Goal: Task Accomplishment & Management: Use online tool/utility

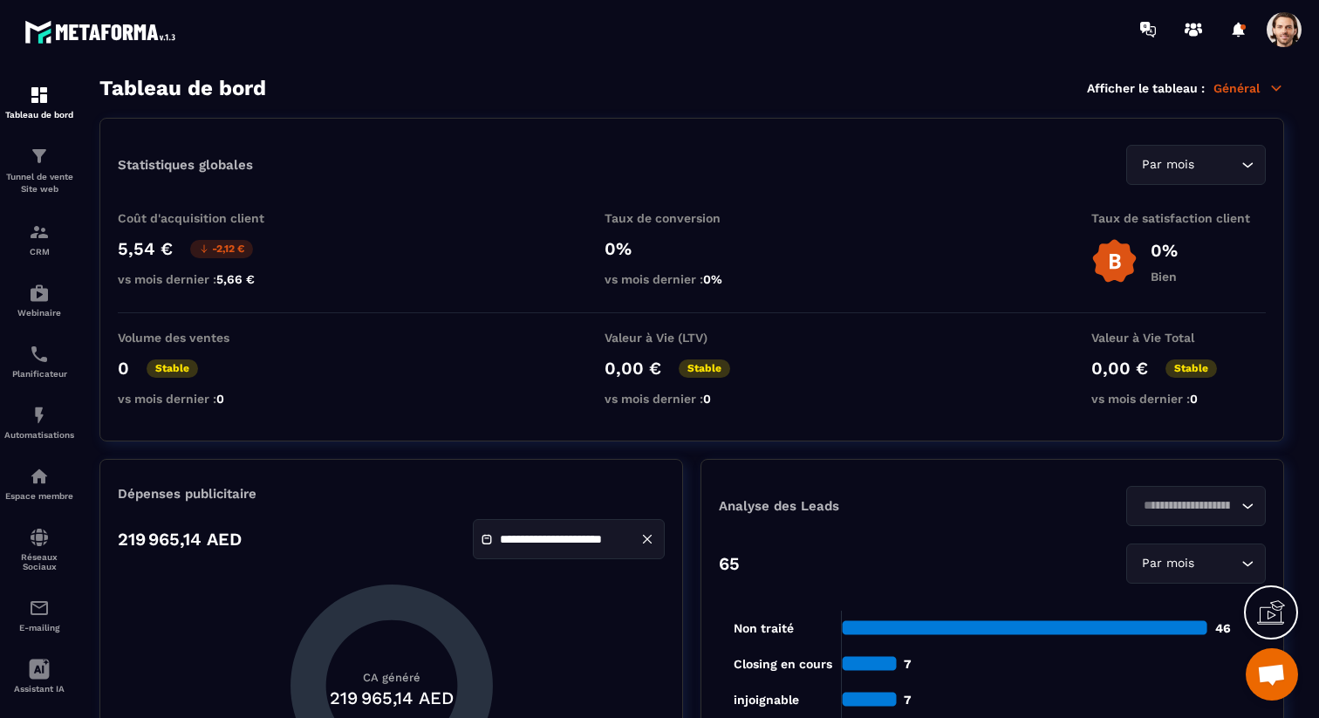
scroll to position [129, 0]
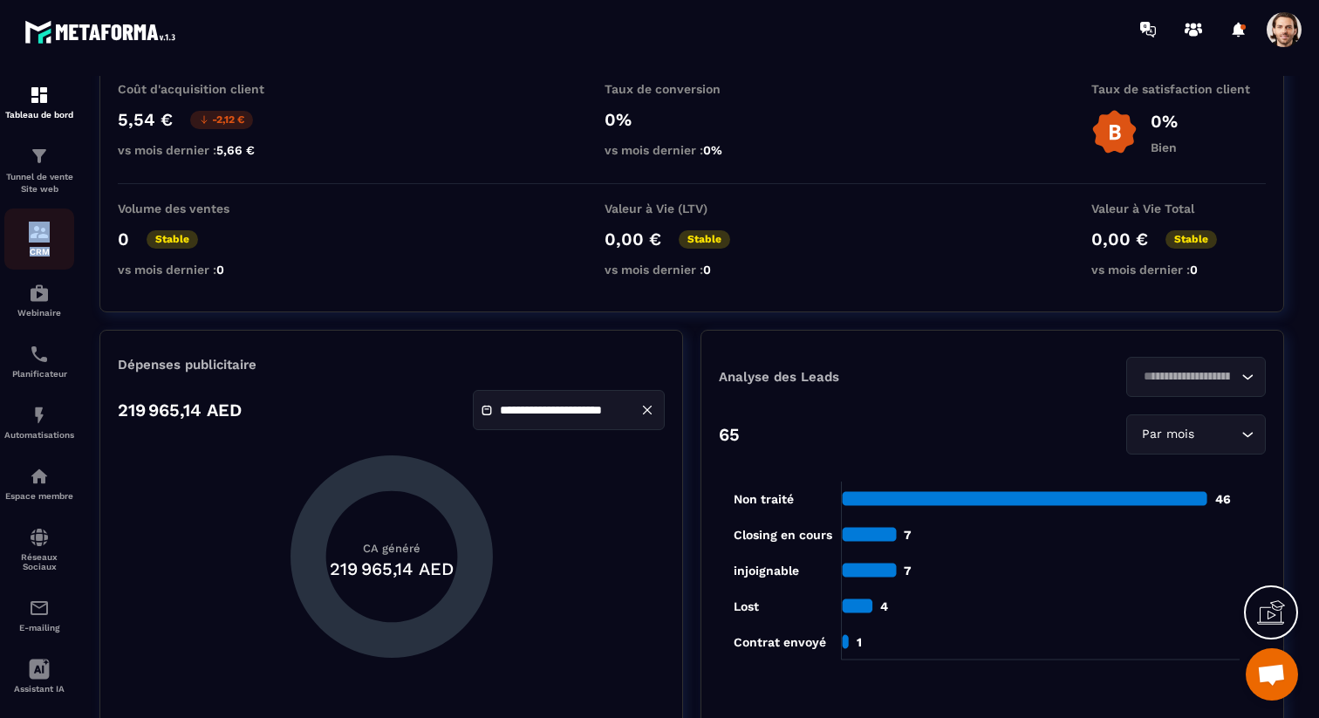
click at [32, 254] on p "CRM" at bounding box center [39, 252] width 70 height 10
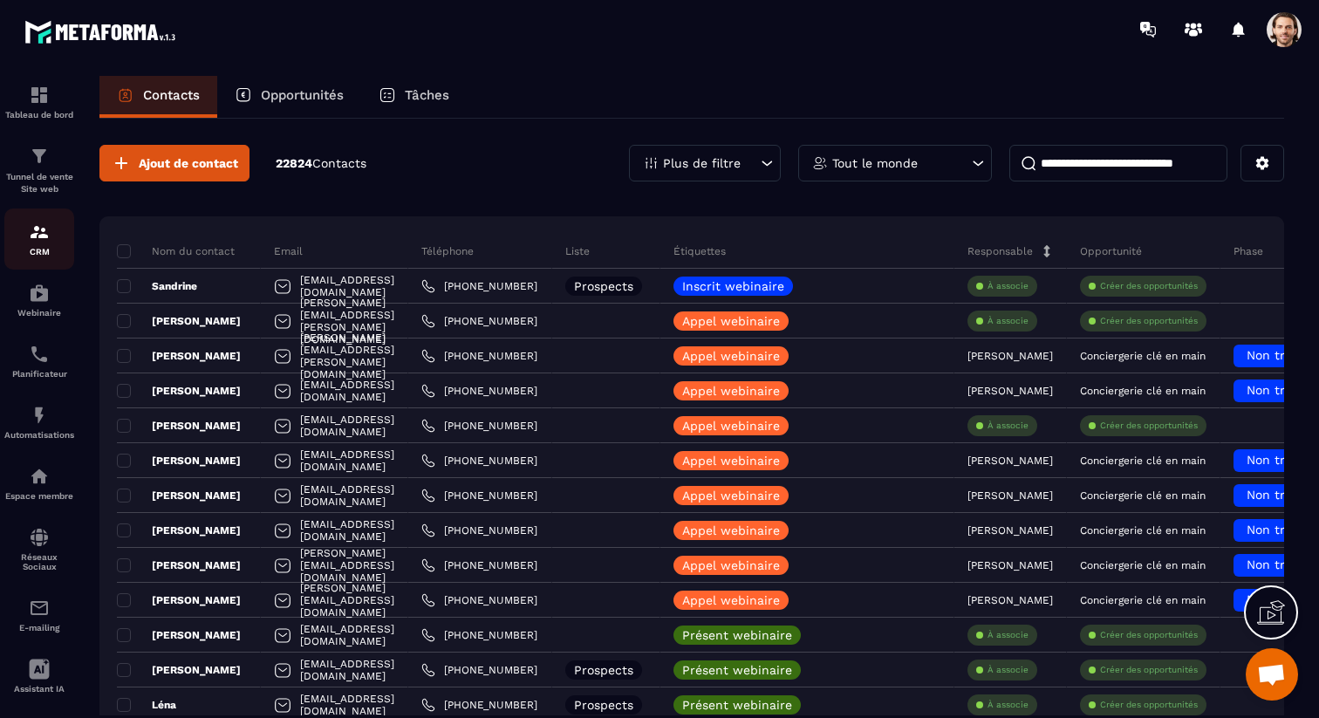
scroll to position [6, 0]
click at [338, 102] on p "Opportunités" at bounding box center [302, 95] width 83 height 16
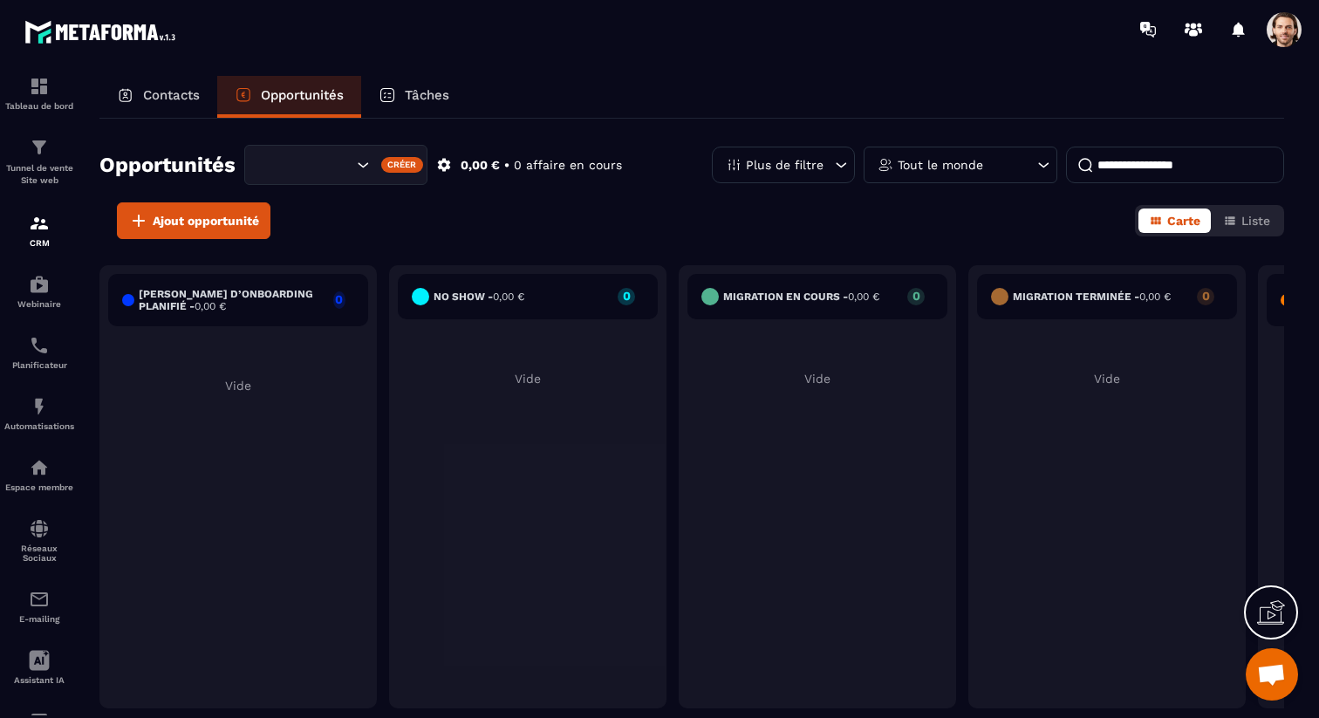
scroll to position [16, 0]
click at [351, 175] on div "Search for option" at bounding box center [335, 165] width 183 height 40
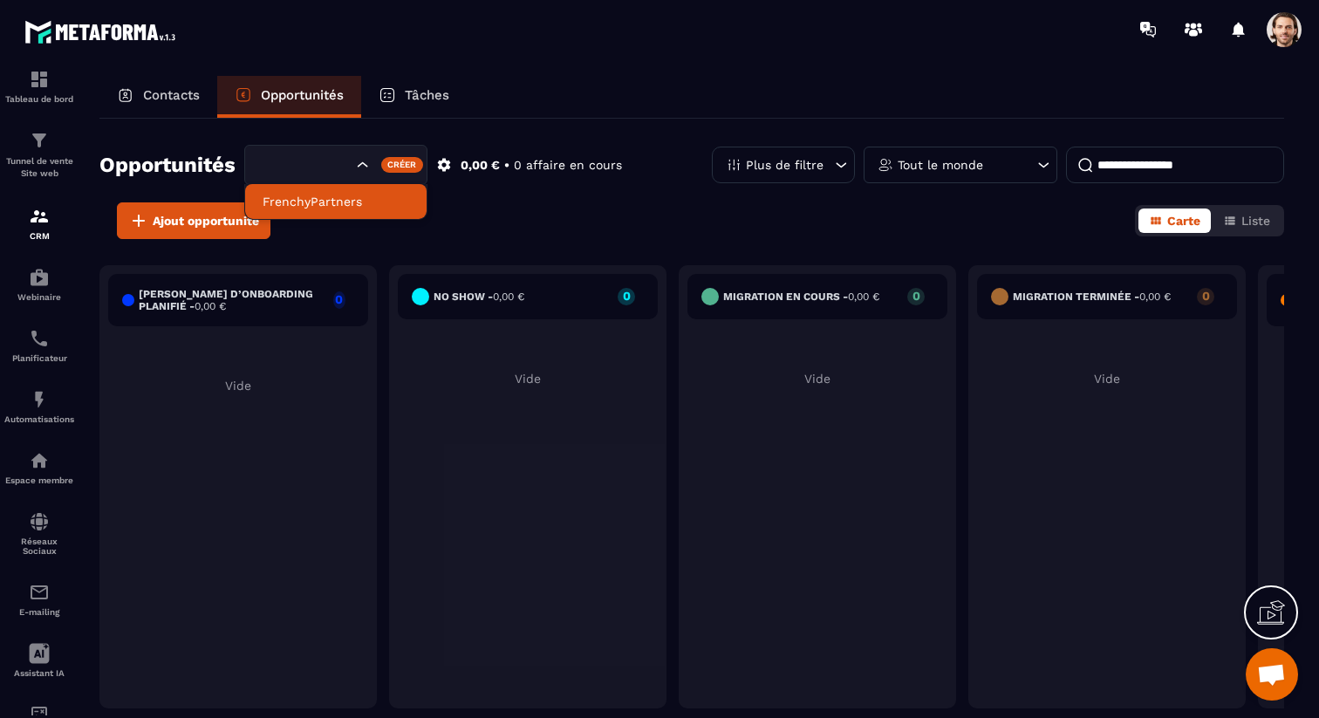
click at [352, 205] on p "FrenchyPartners" at bounding box center [336, 201] width 147 height 17
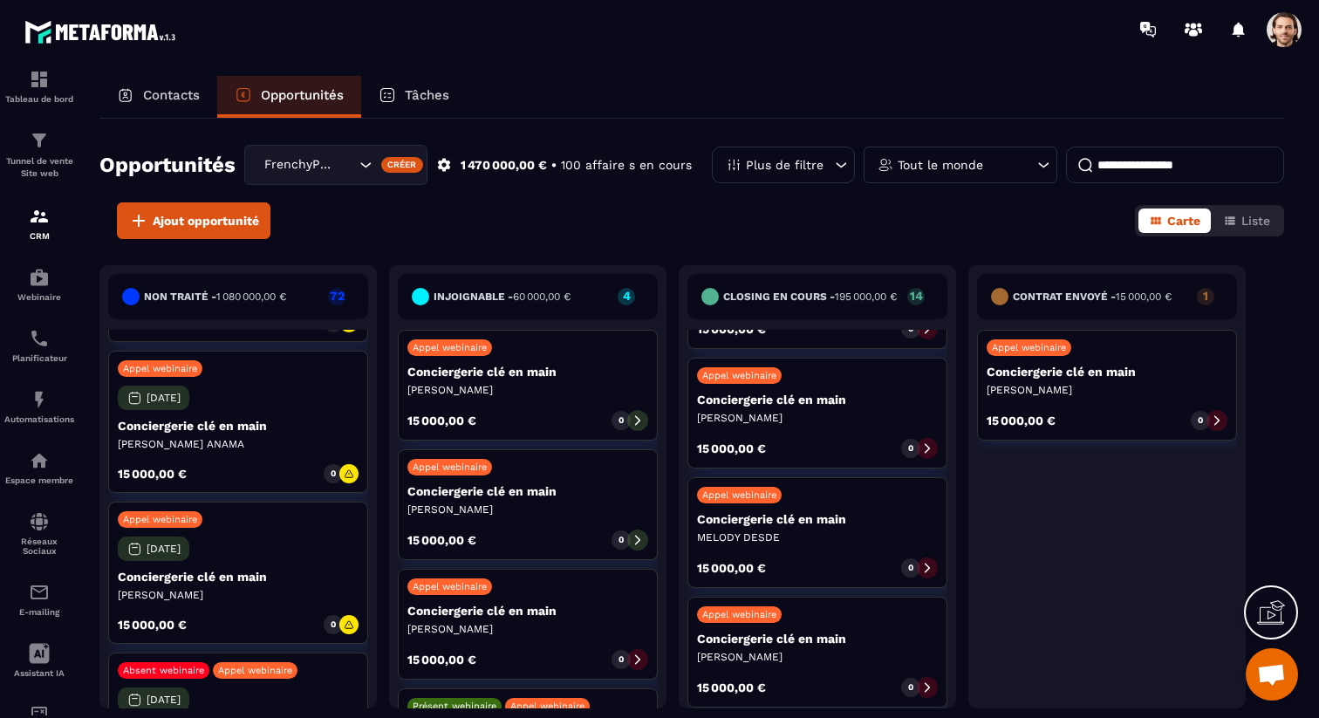
scroll to position [8600, 0]
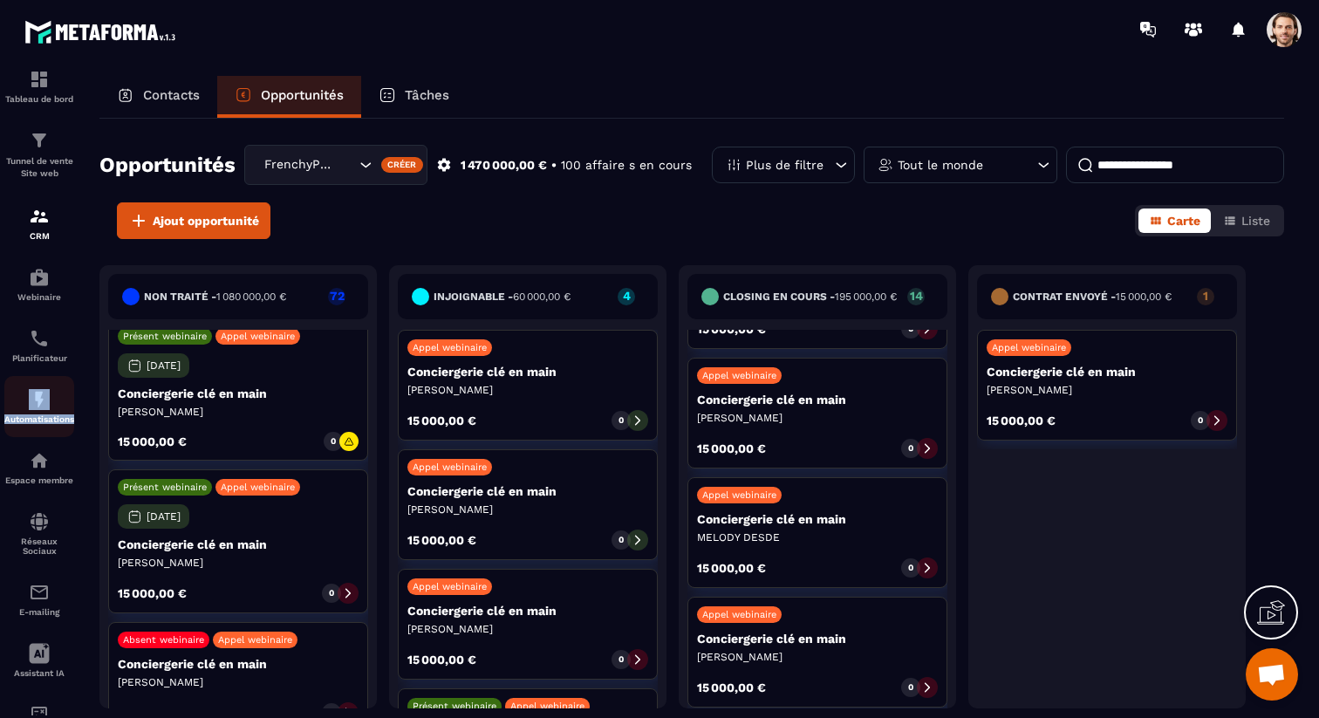
click at [24, 414] on div "Automatisations" at bounding box center [39, 406] width 70 height 35
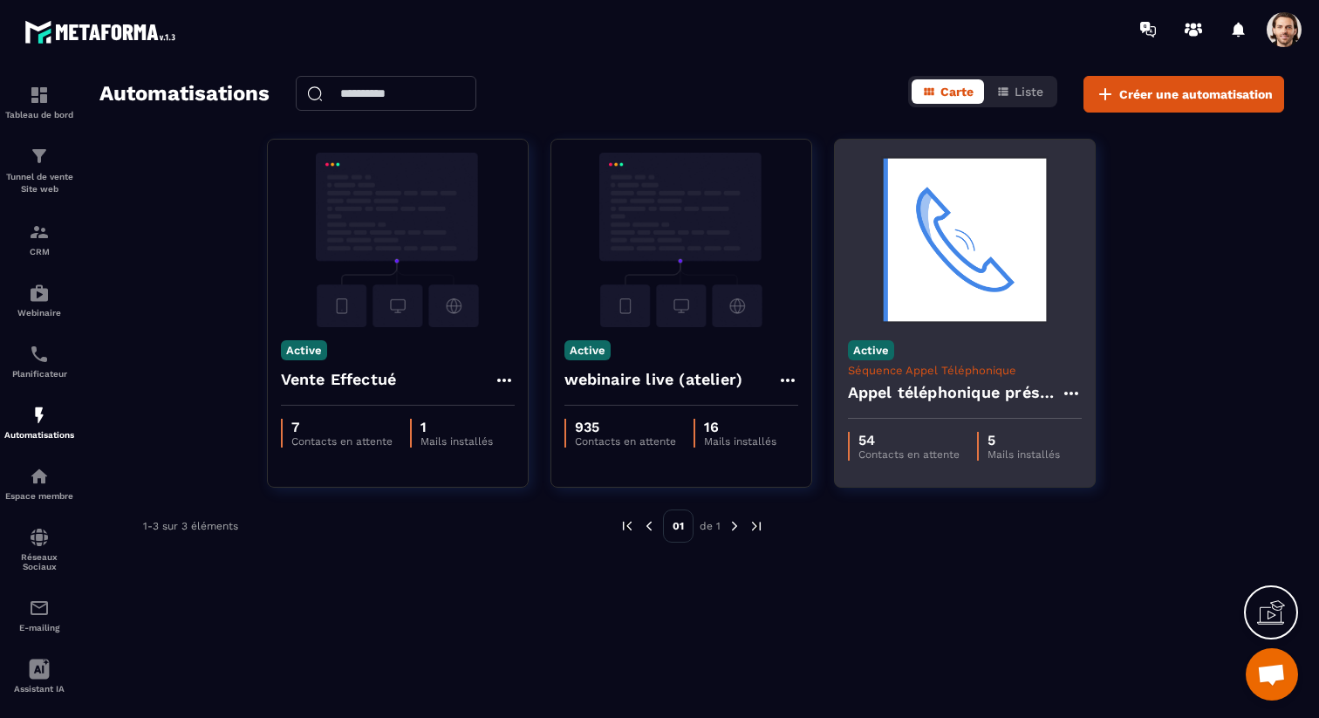
click at [865, 383] on h4 "Appel téléphonique présence" at bounding box center [954, 392] width 213 height 24
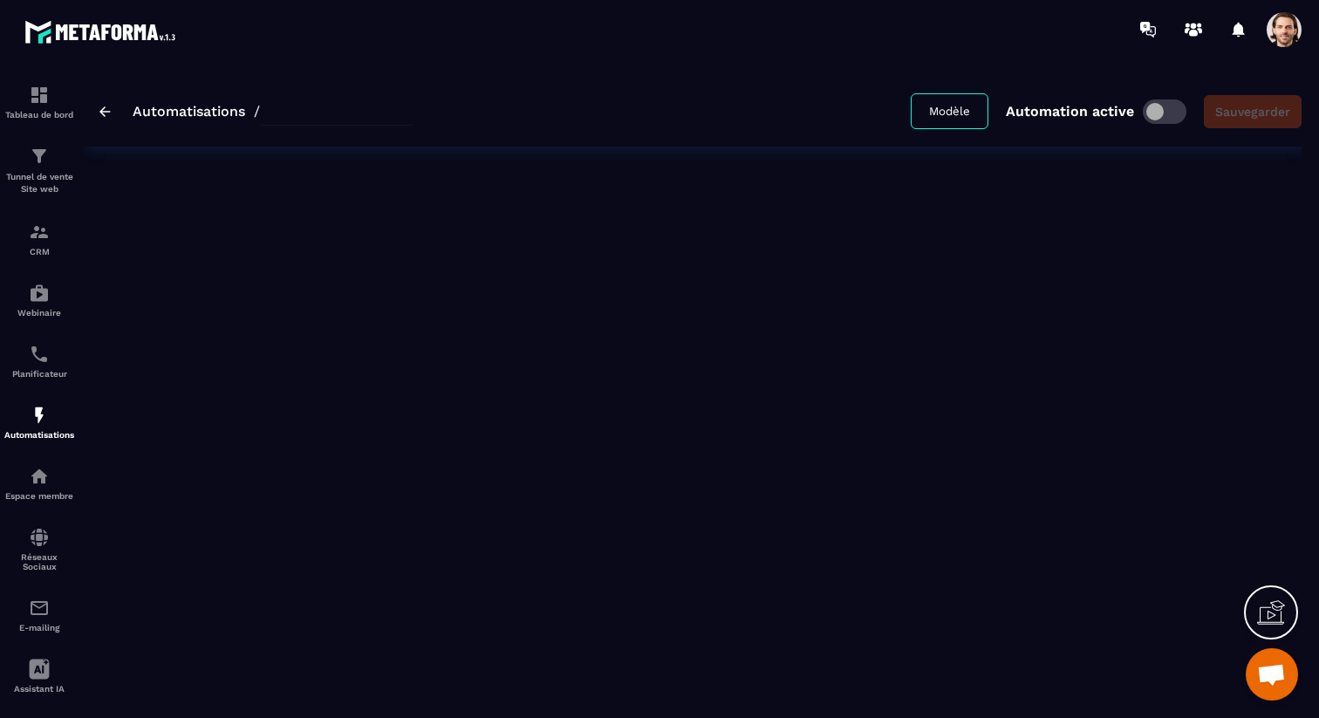
type input "**********"
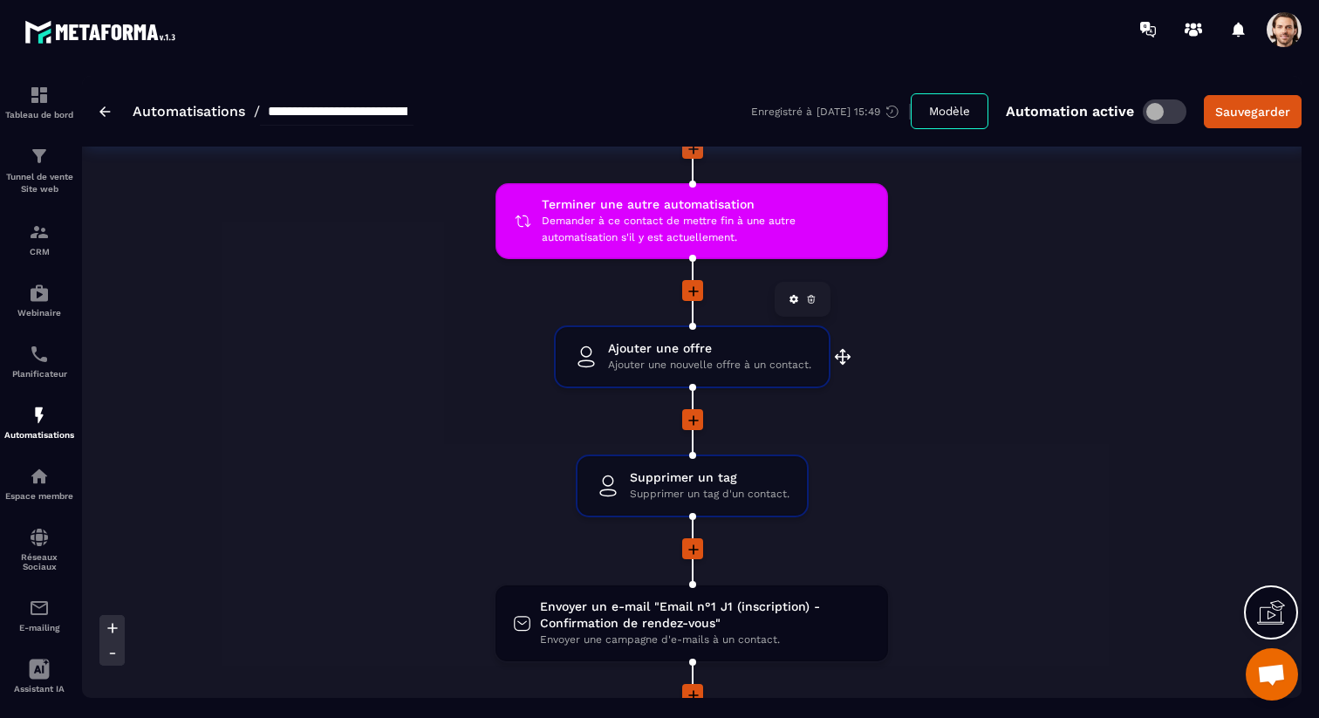
scroll to position [313, 0]
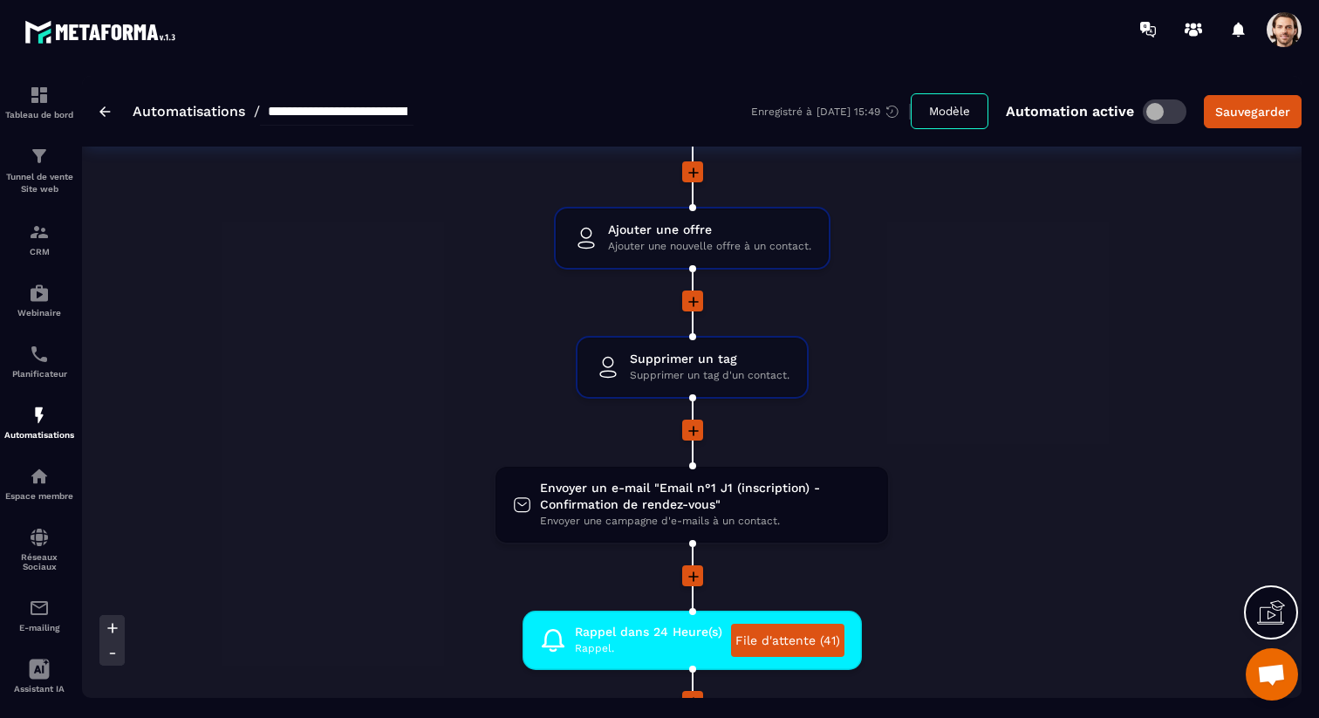
click at [693, 432] on icon at bounding box center [693, 431] width 10 height 10
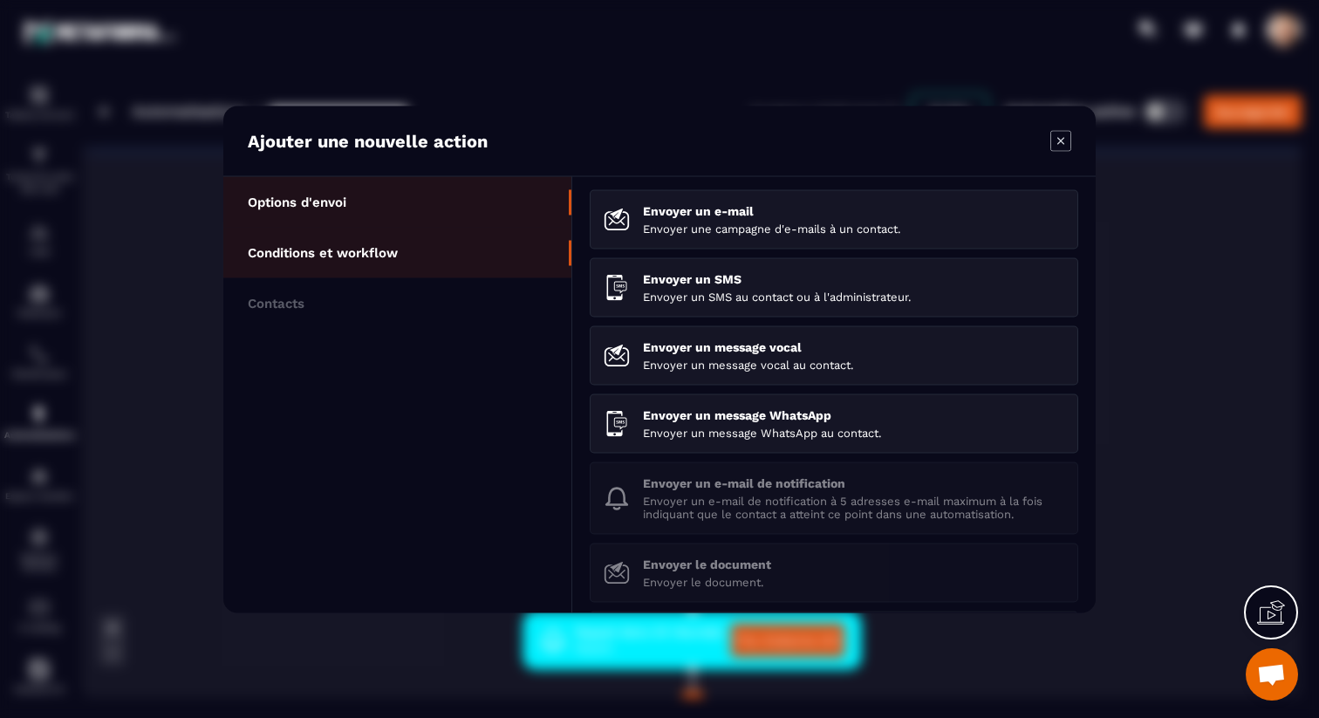
click at [434, 262] on li "Conditions et workflow" at bounding box center [397, 252] width 348 height 51
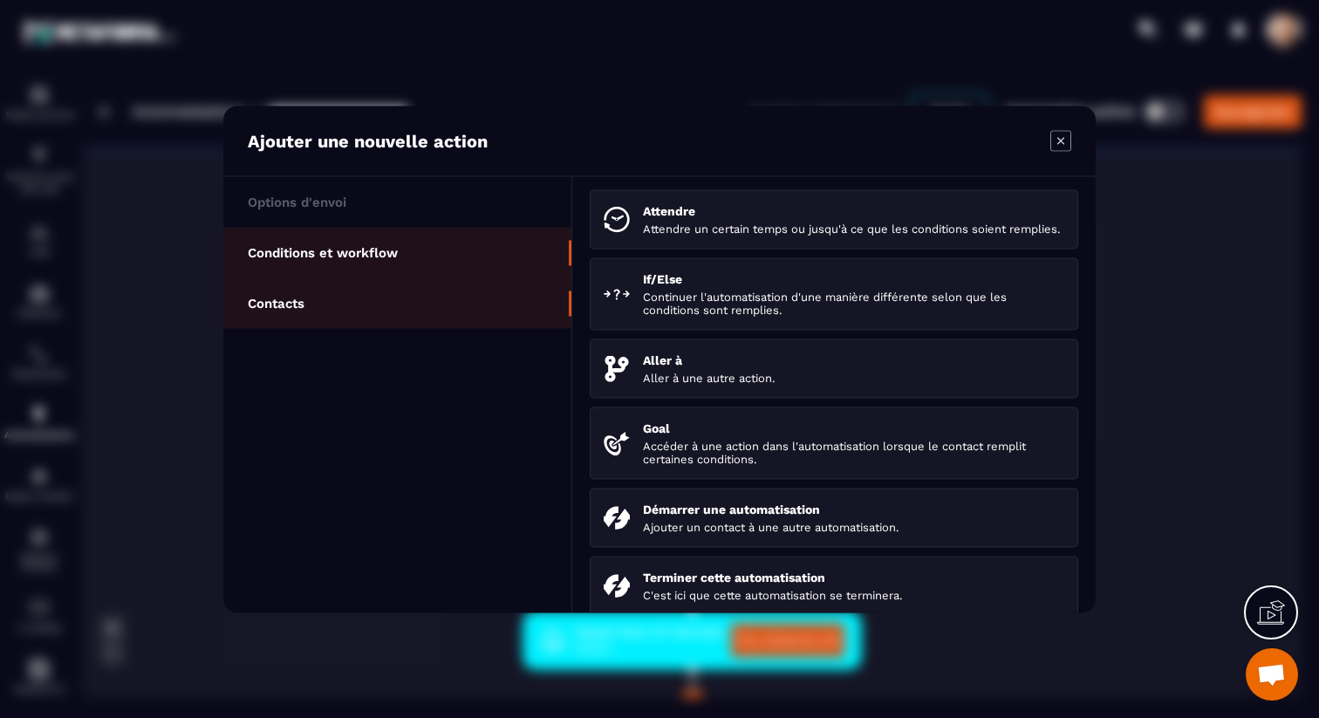
click at [431, 283] on li "Contacts" at bounding box center [397, 302] width 348 height 51
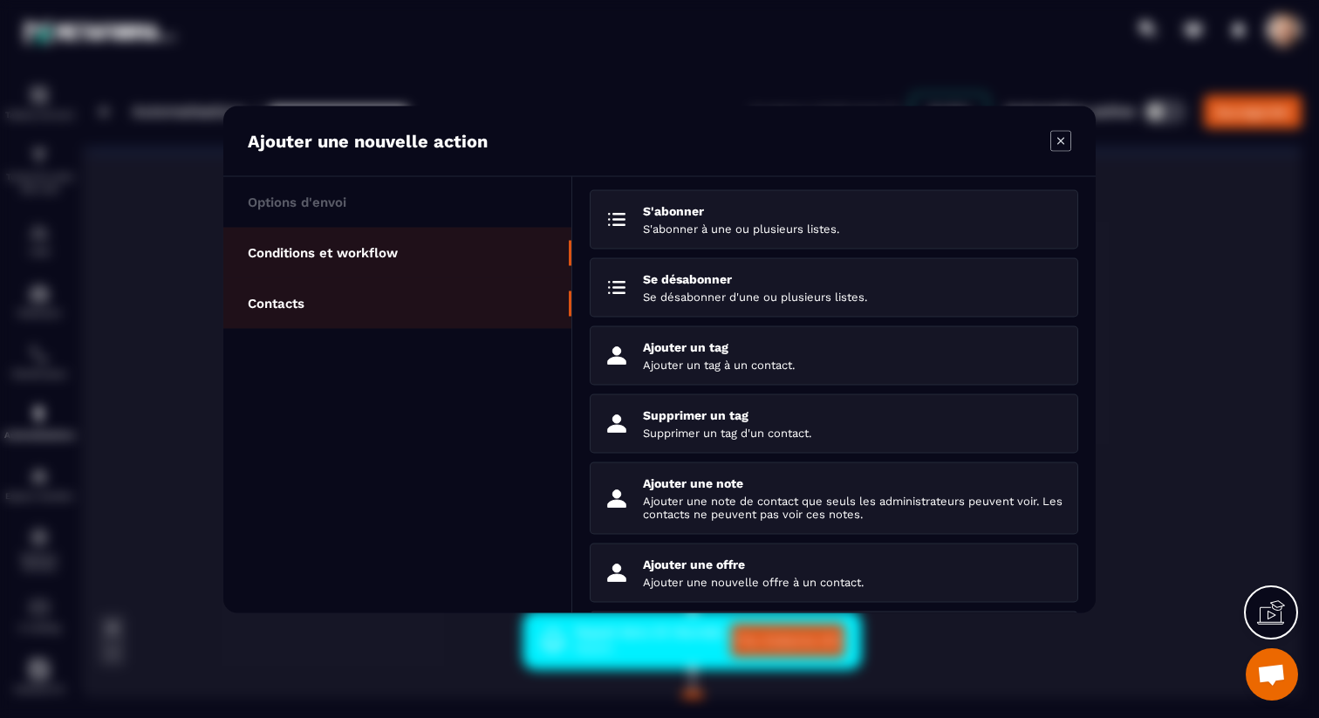
click at [434, 230] on li "Conditions et workflow" at bounding box center [397, 252] width 348 height 51
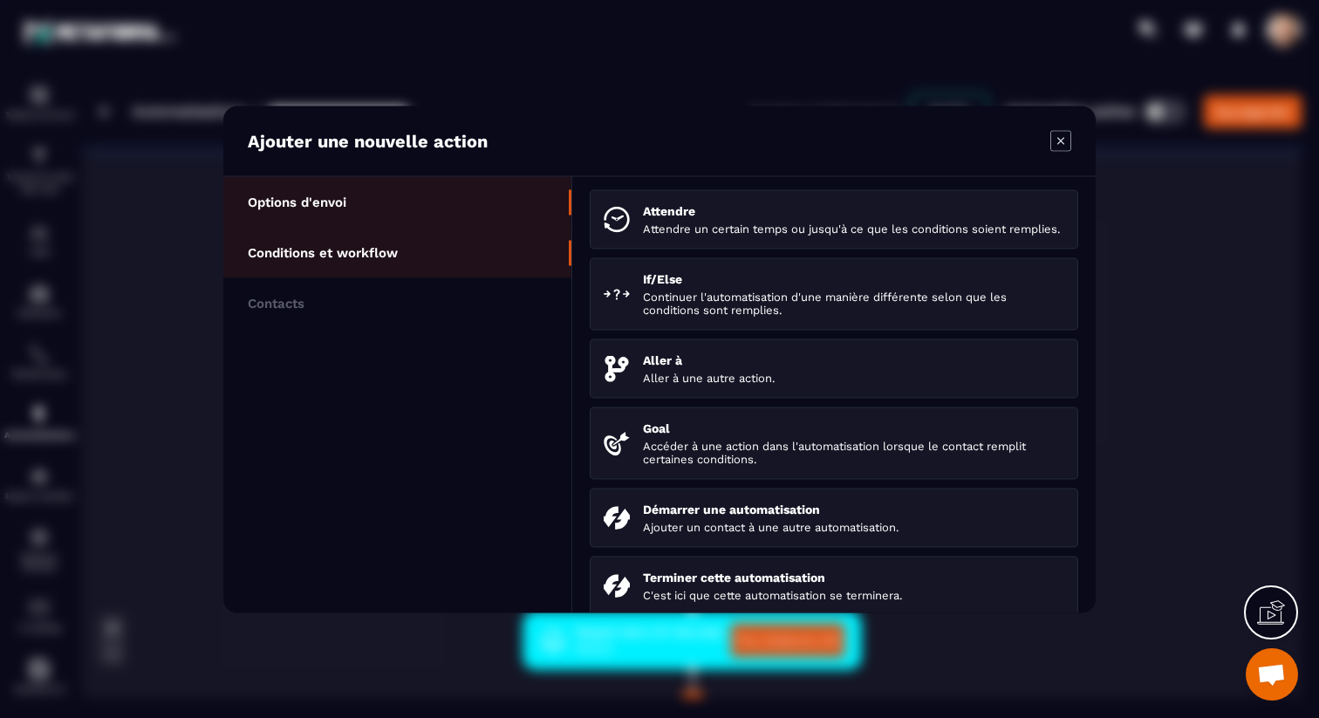
click at [456, 207] on li "Options d'envoi" at bounding box center [397, 201] width 348 height 51
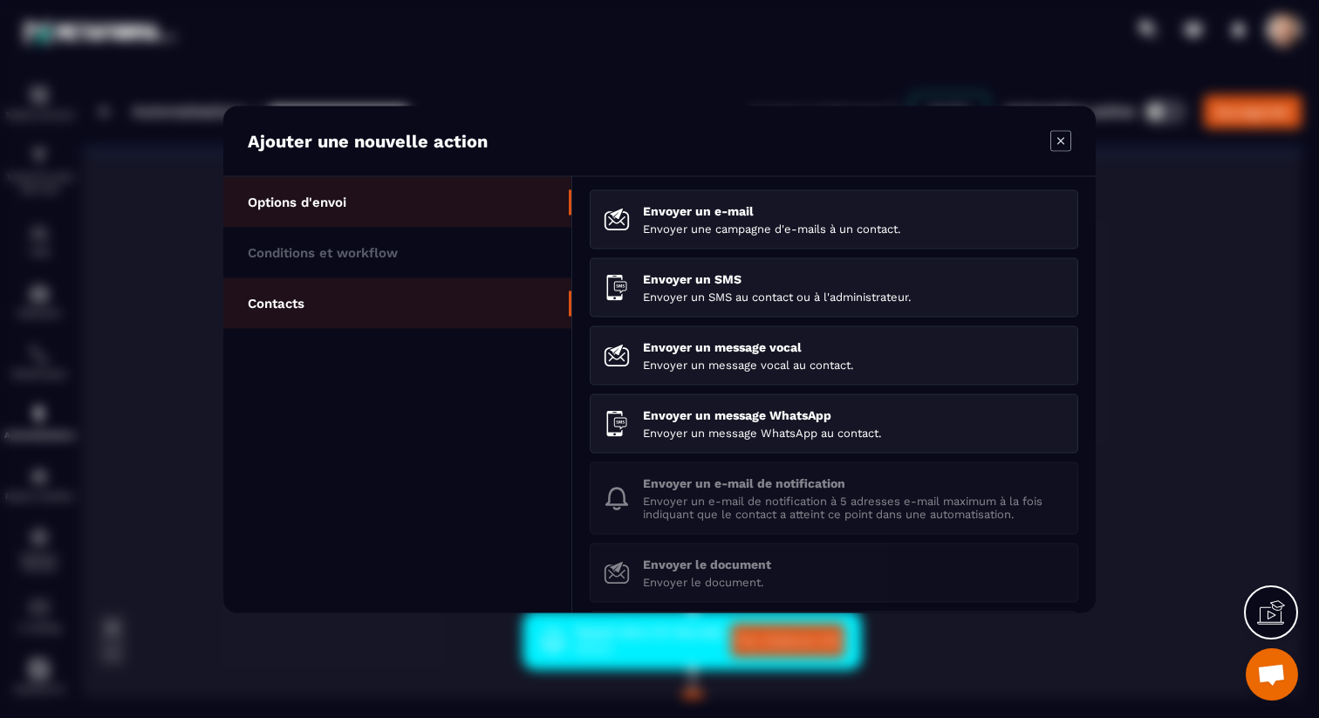
click at [505, 308] on li "Contacts" at bounding box center [397, 302] width 348 height 51
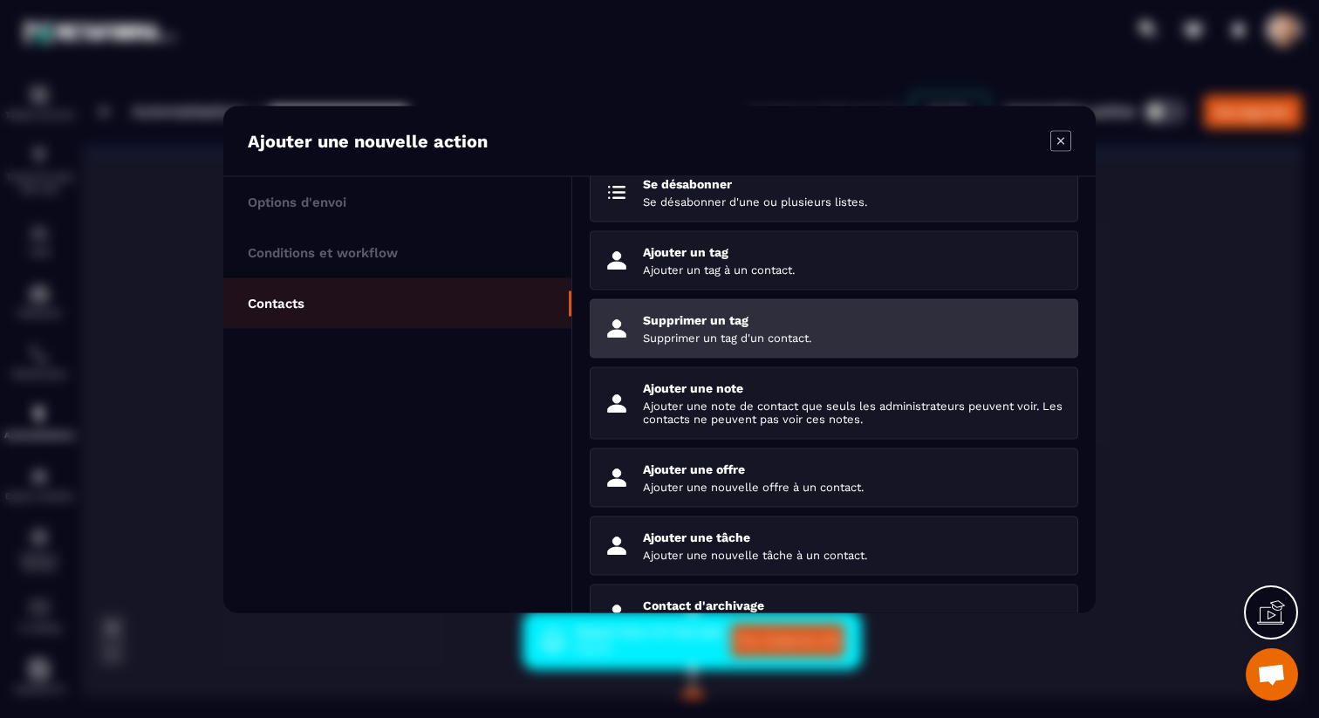
scroll to position [93, 0]
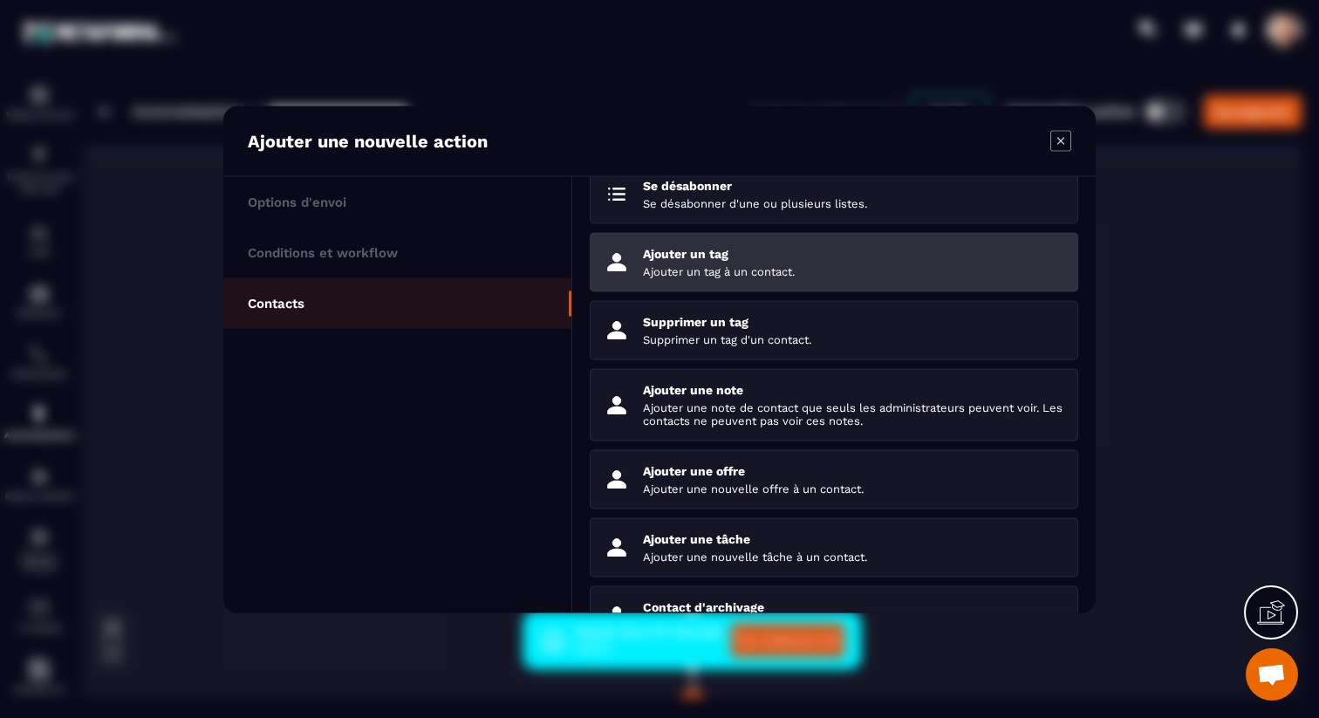
click at [764, 283] on li "Ajouter un tag Ajouter un tag à un contact." at bounding box center [834, 261] width 488 height 59
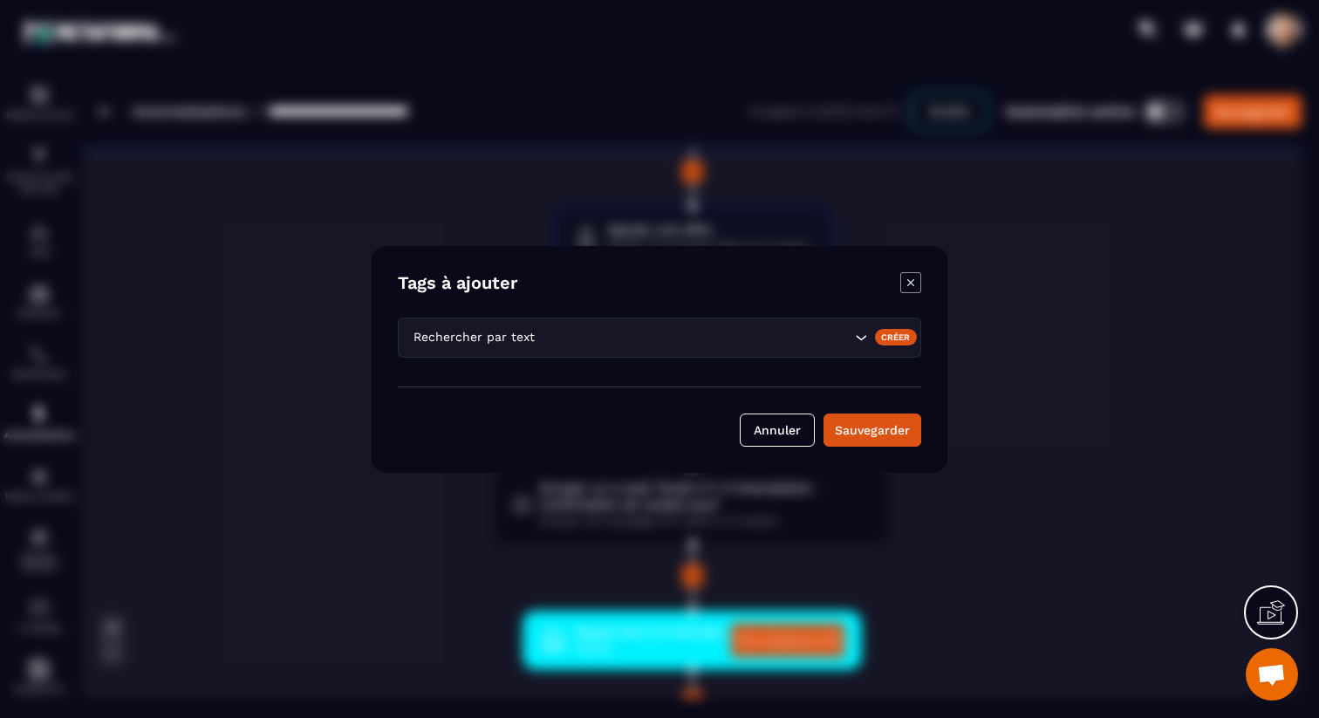
click at [645, 333] on input "Search for option" at bounding box center [694, 336] width 312 height 19
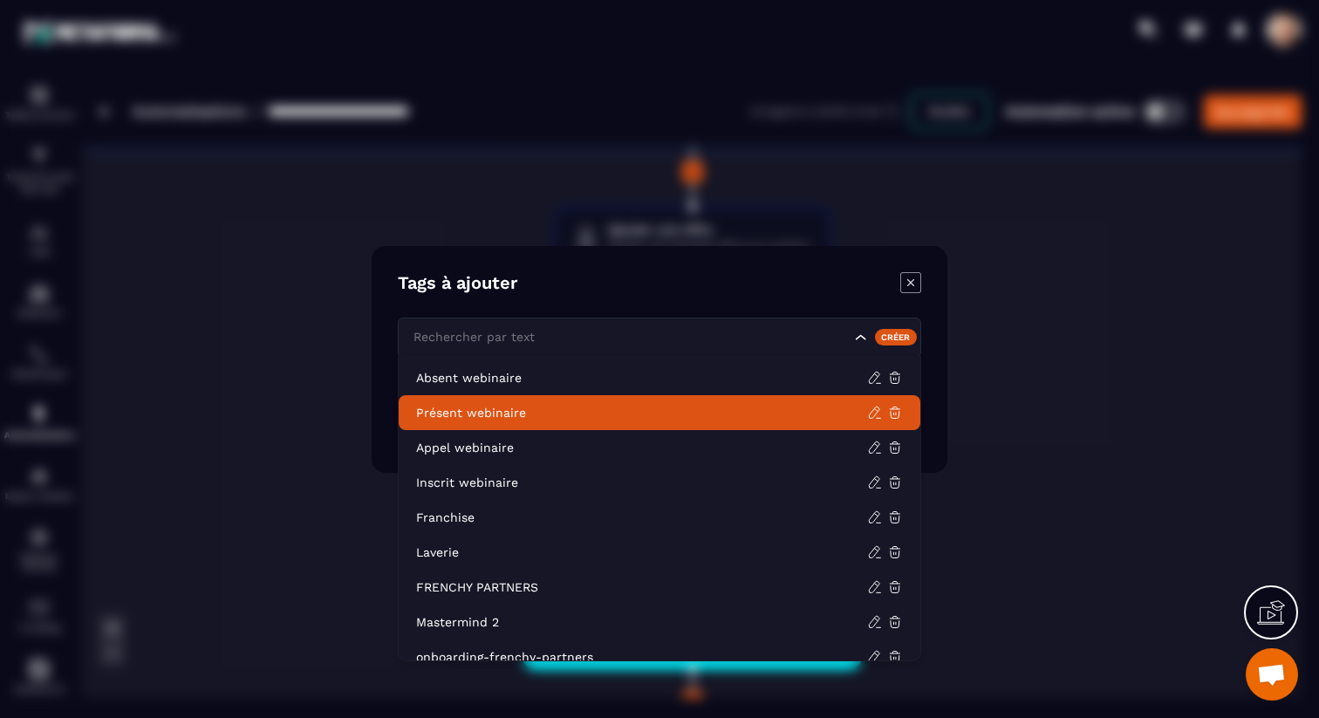
click at [594, 409] on p "Présent webinaire" at bounding box center [641, 412] width 451 height 17
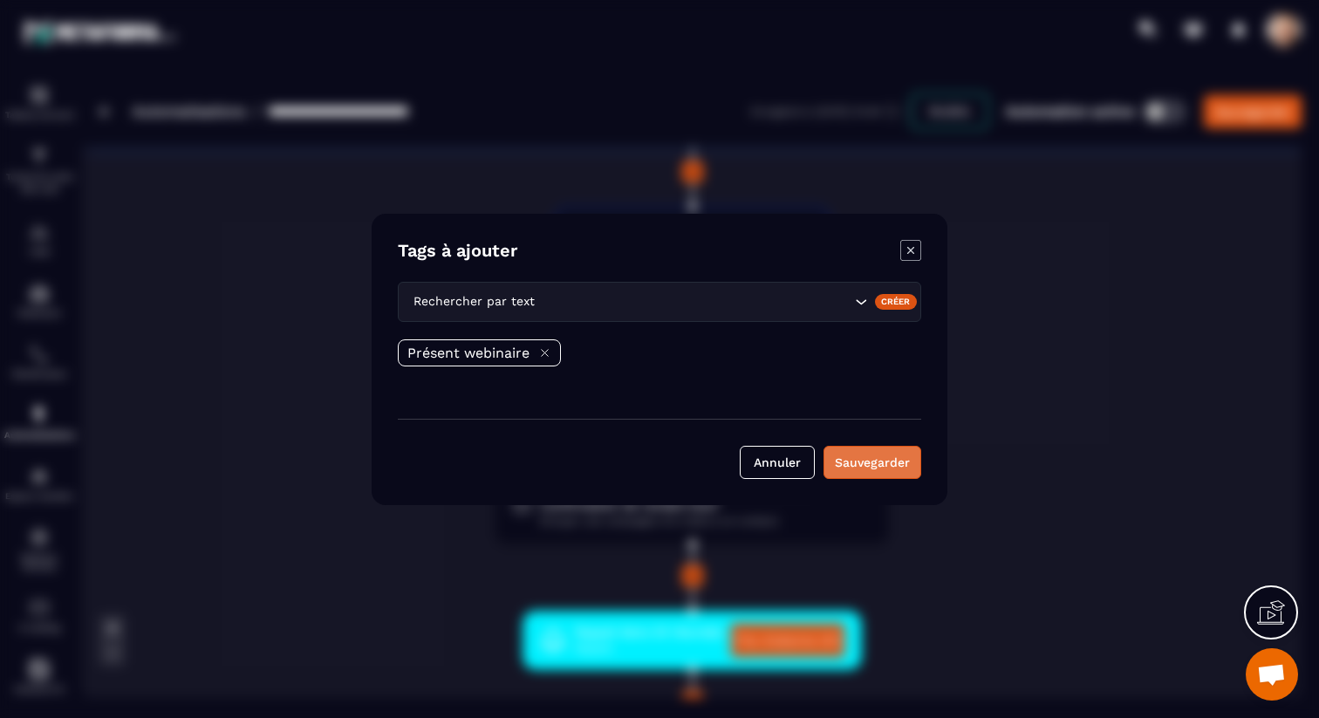
click at [896, 454] on button "Sauvegarder" at bounding box center [872, 462] width 98 height 33
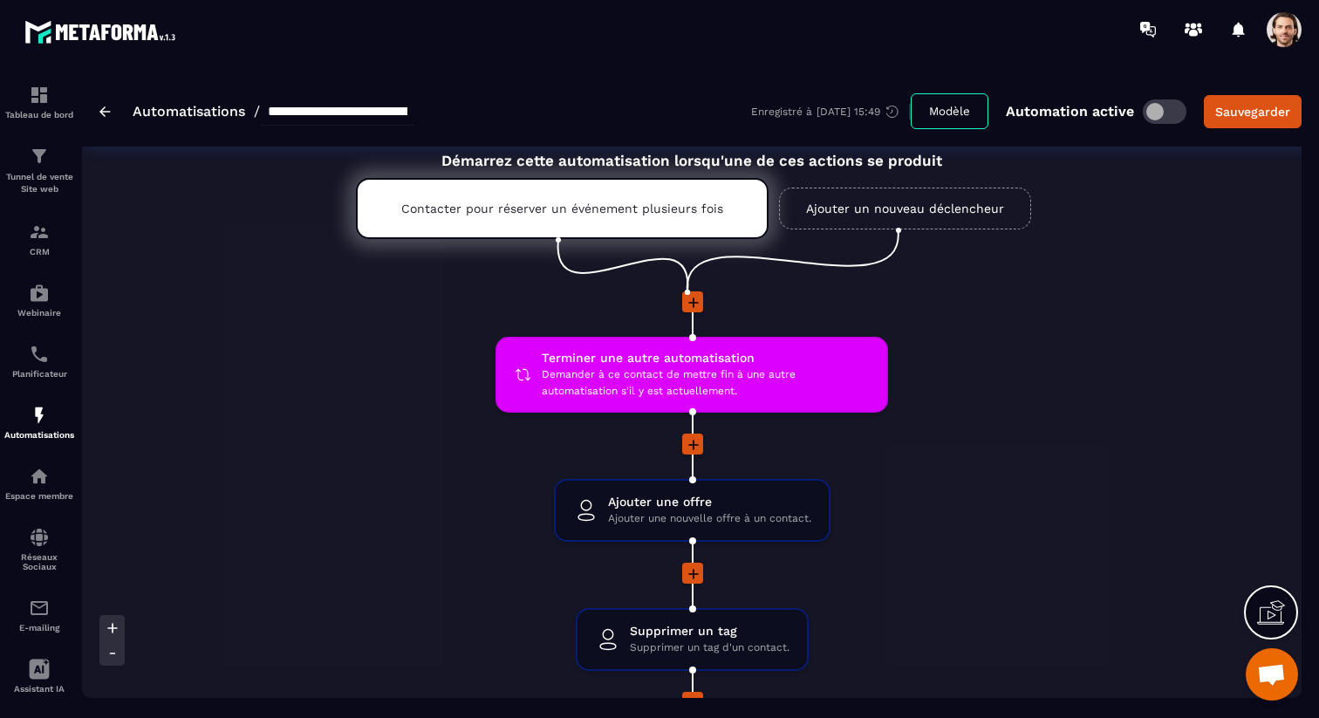
scroll to position [0, 0]
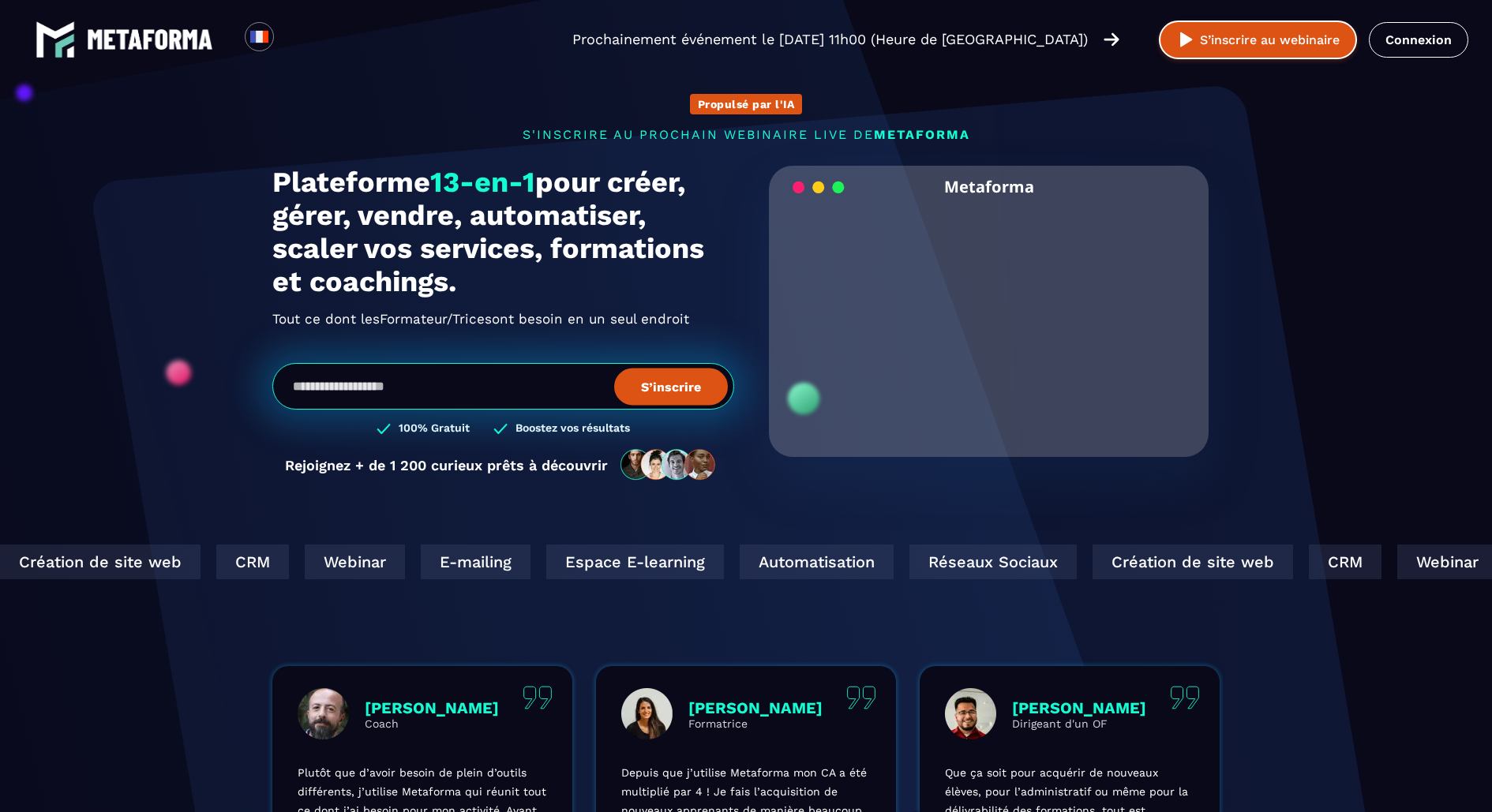
click at [1231, 27] on button "S’inscrire au webinaire" at bounding box center [1258, 40] width 198 height 39
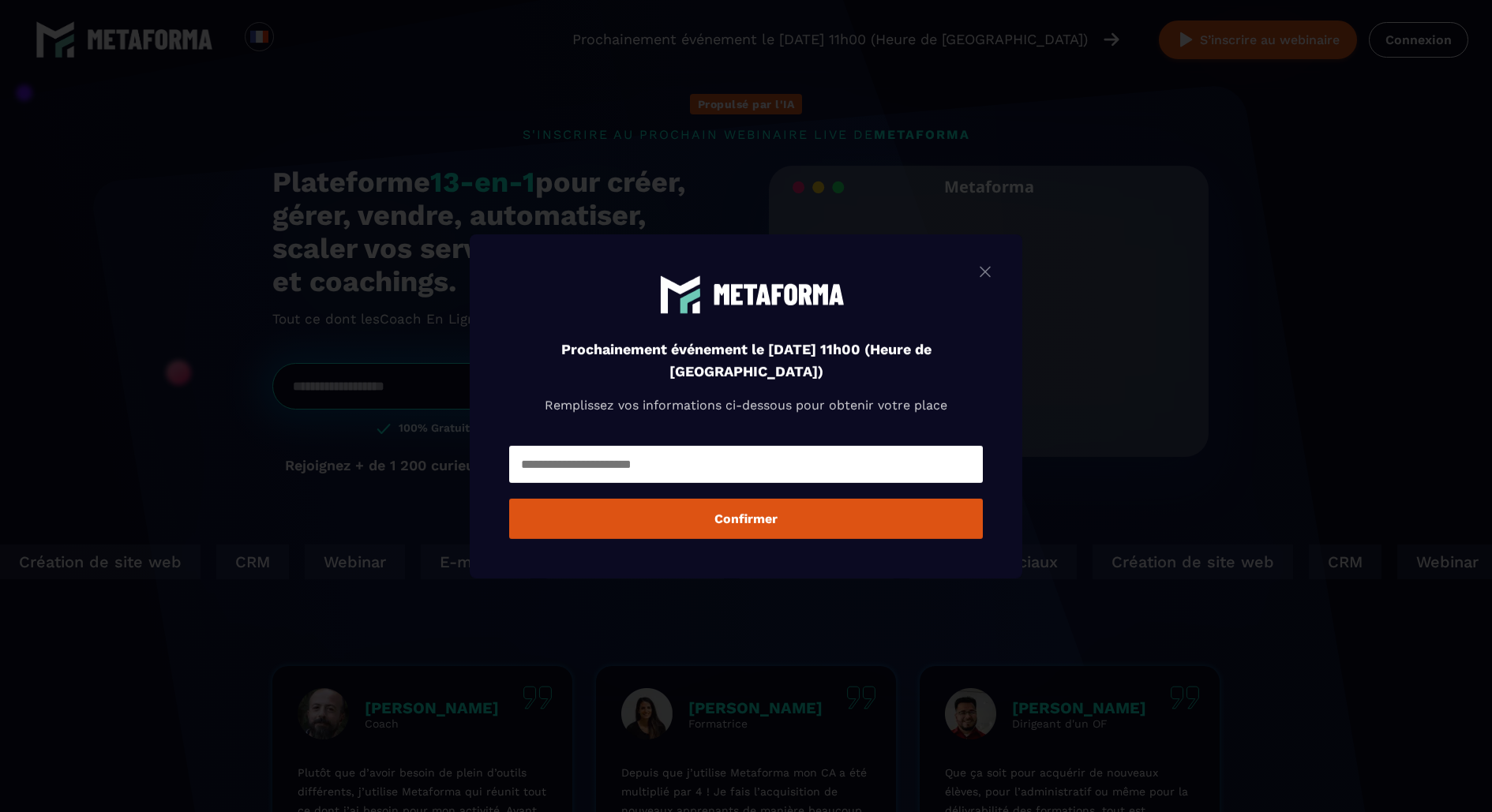
click at [987, 267] on img "Modal window" at bounding box center [985, 272] width 19 height 20
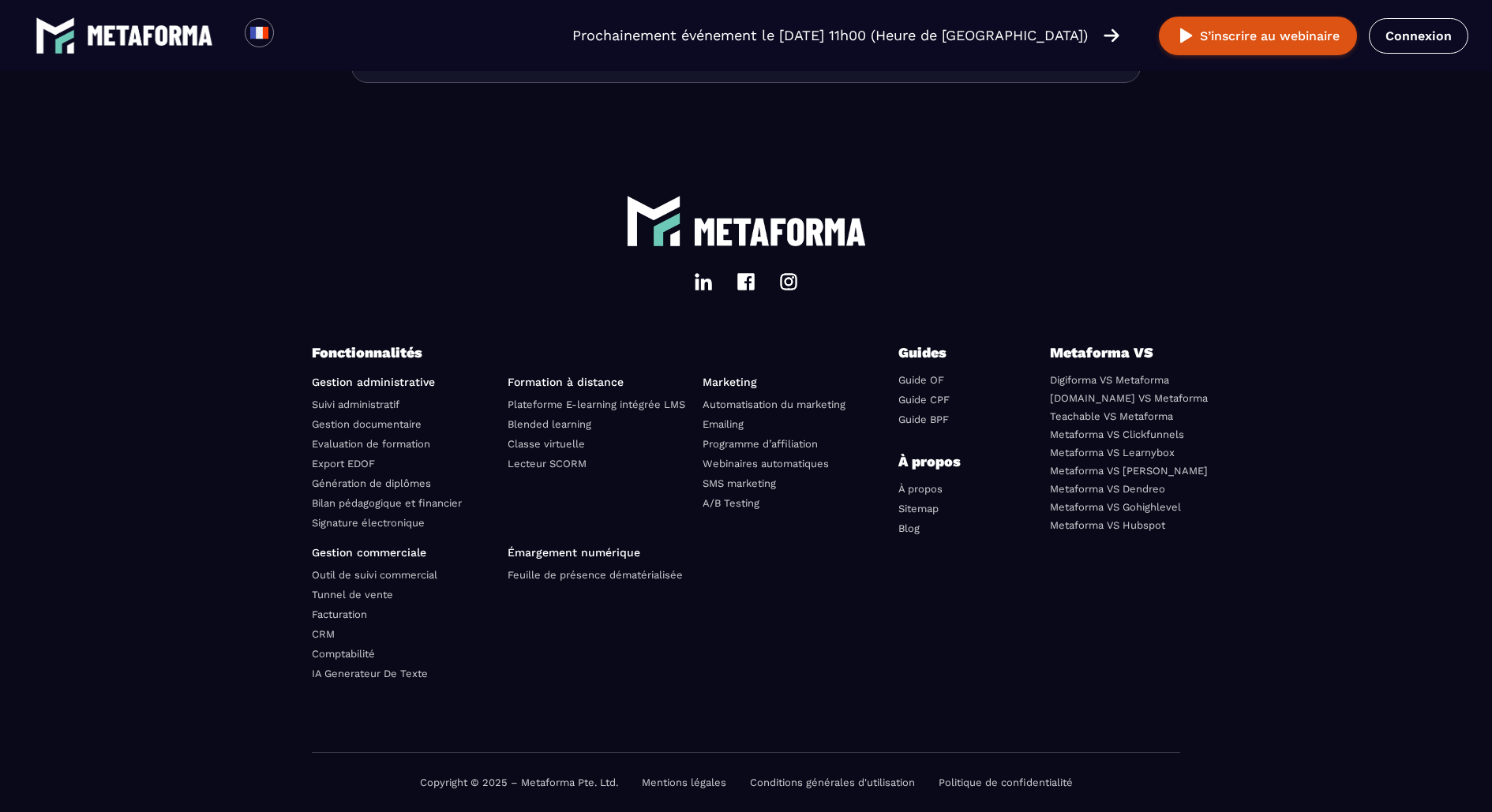
scroll to position [5333, 0]
click at [909, 510] on link "Sitemap" at bounding box center [919, 509] width 40 height 12
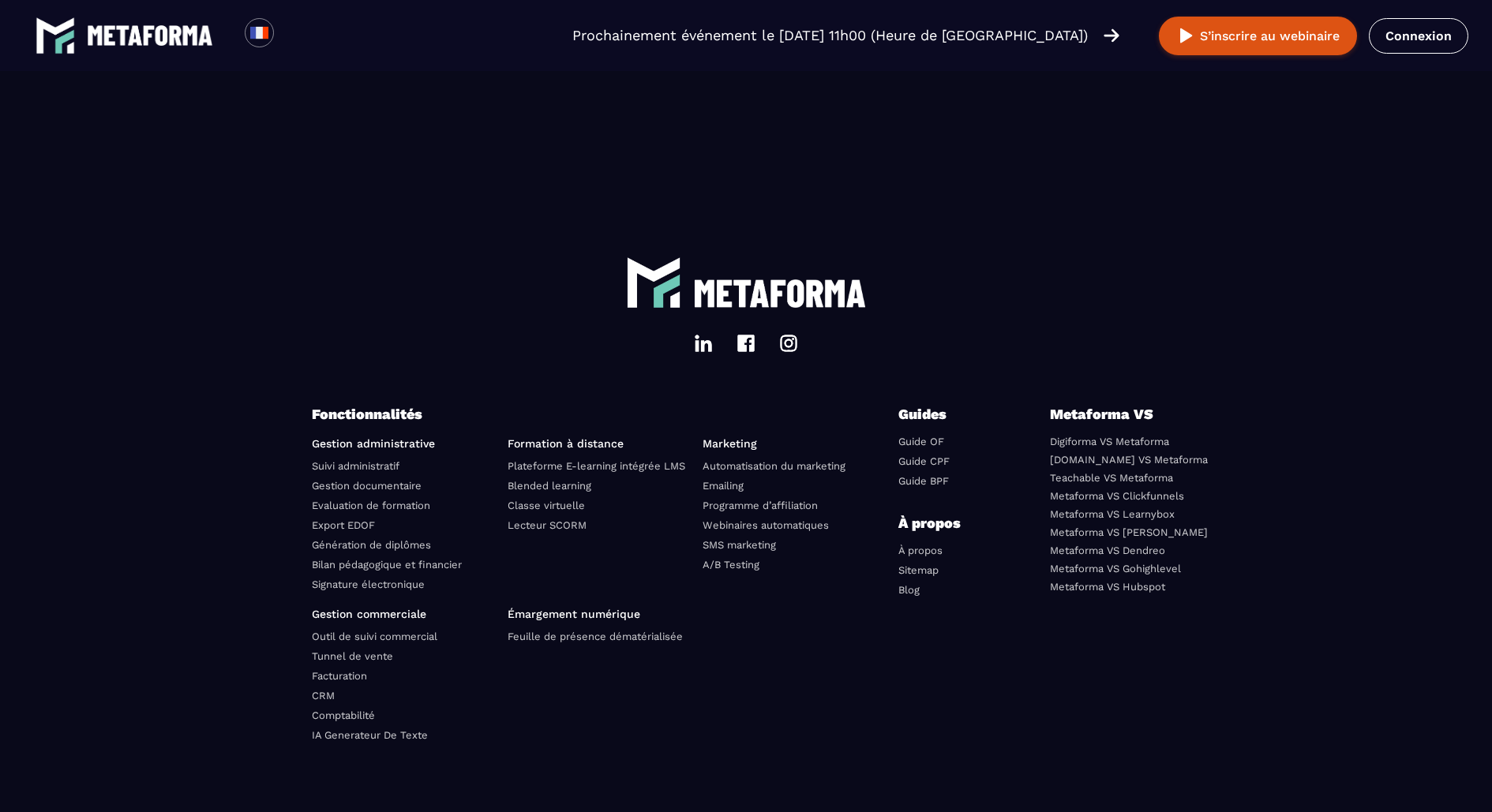
scroll to position [2651, 0]
click at [912, 543] on link "À propos" at bounding box center [921, 549] width 44 height 12
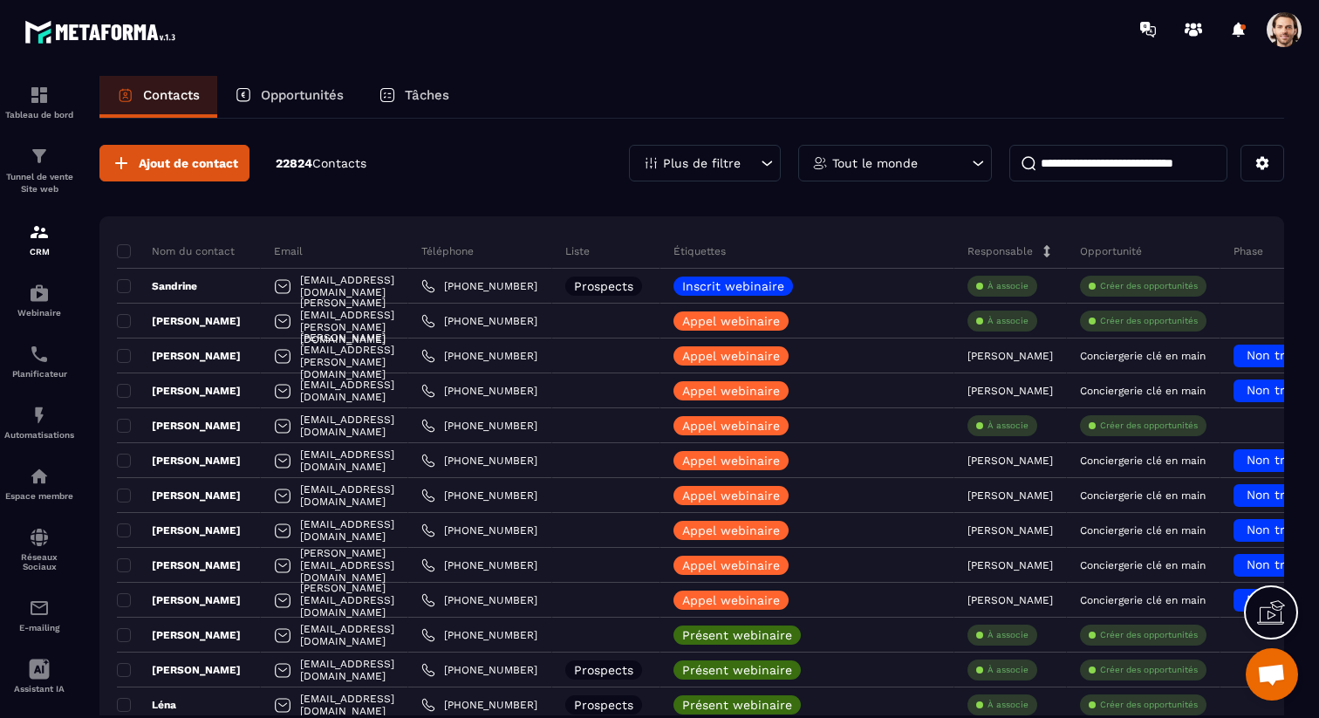
click at [317, 98] on p "Opportunités" at bounding box center [302, 95] width 83 height 16
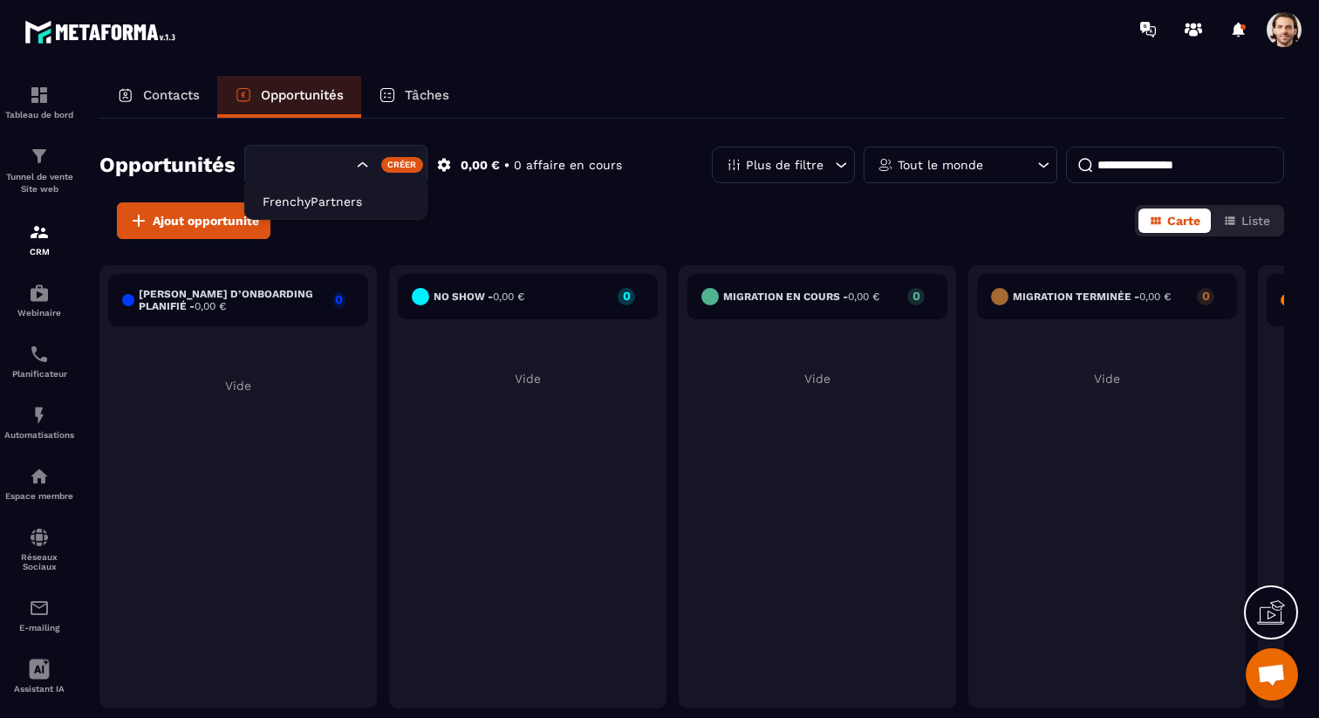
click at [328, 160] on input "Search for option" at bounding box center [306, 164] width 92 height 19
click at [328, 197] on p "FrenchyPartners" at bounding box center [336, 201] width 147 height 17
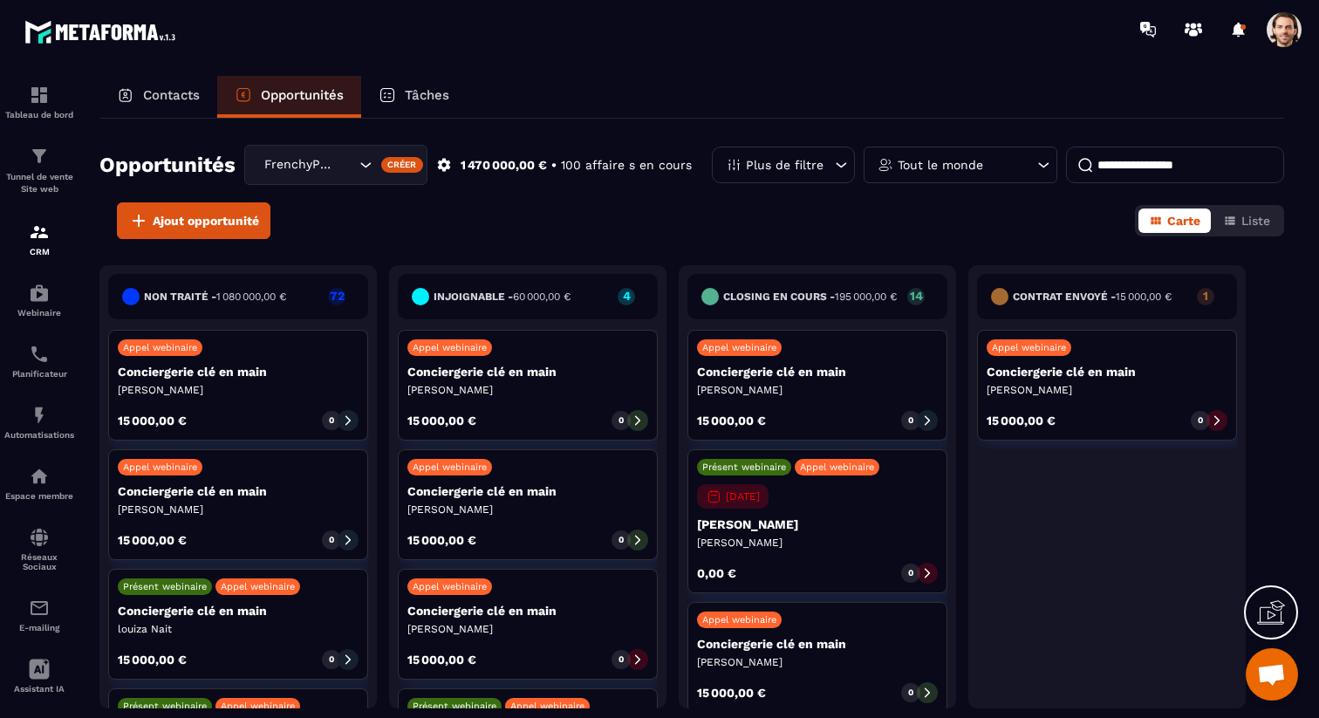
click at [503, 368] on p "Conciergerie clé en main" at bounding box center [527, 372] width 241 height 14
click at [502, 368] on p "Conciergerie clé en main" at bounding box center [527, 372] width 241 height 14
